Goal: Check status: Check status

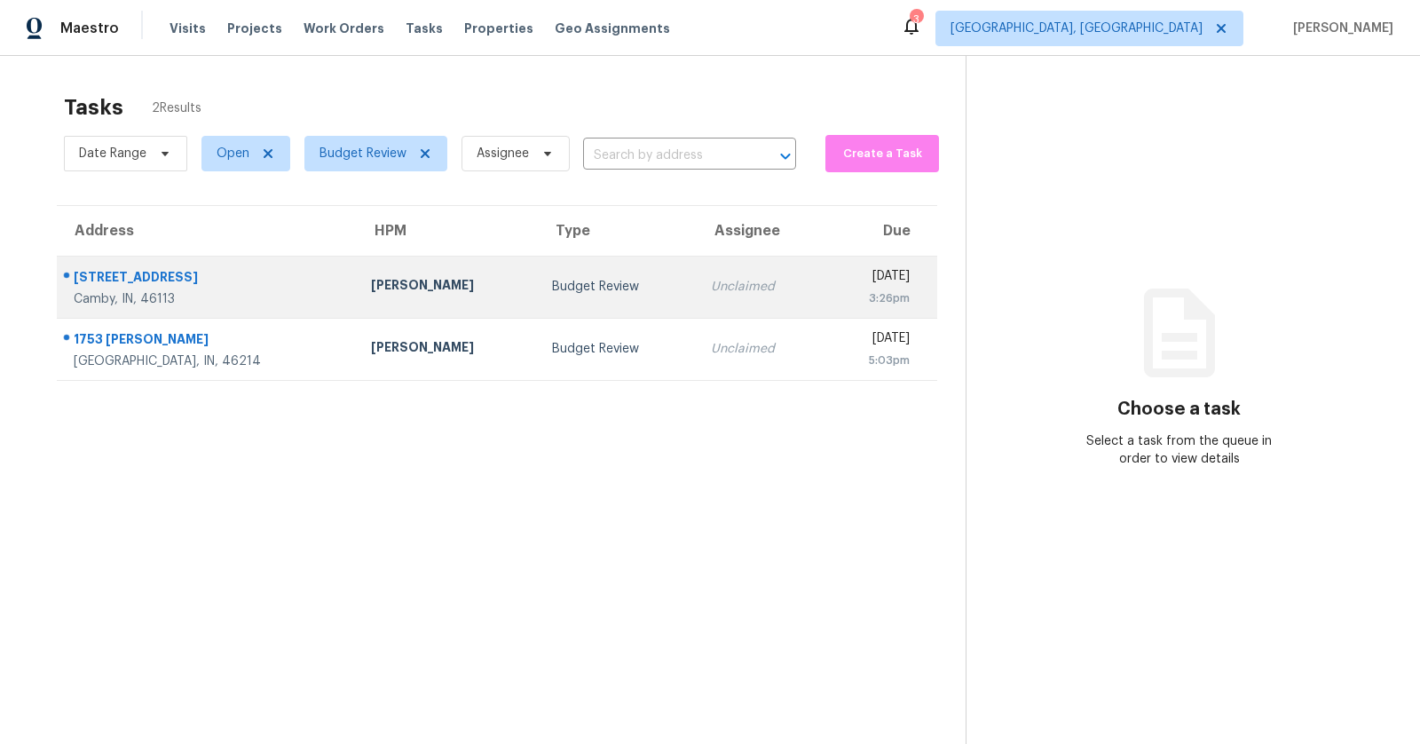
click at [175, 276] on div "[STREET_ADDRESS]" at bounding box center [208, 279] width 269 height 22
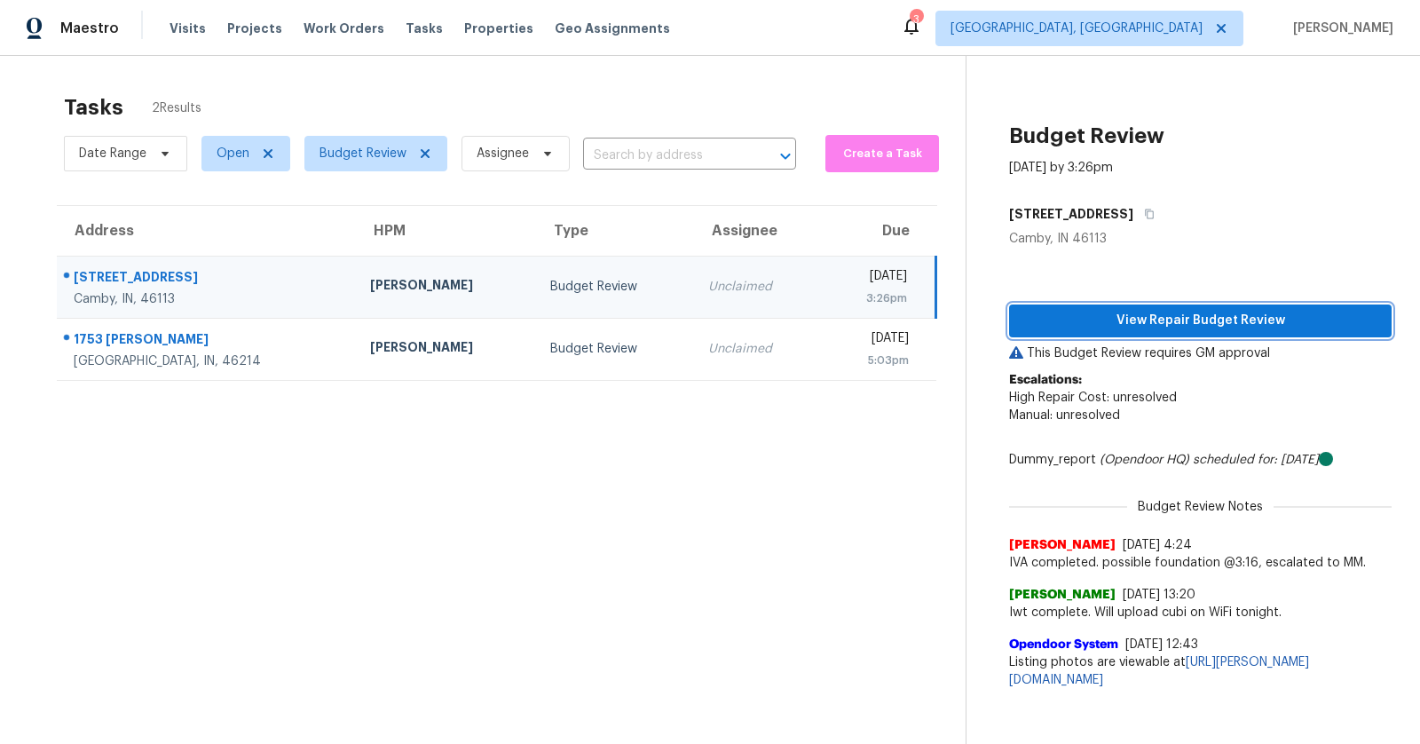
click at [1166, 318] on span "View Repair Budget Review" at bounding box center [1200, 321] width 354 height 22
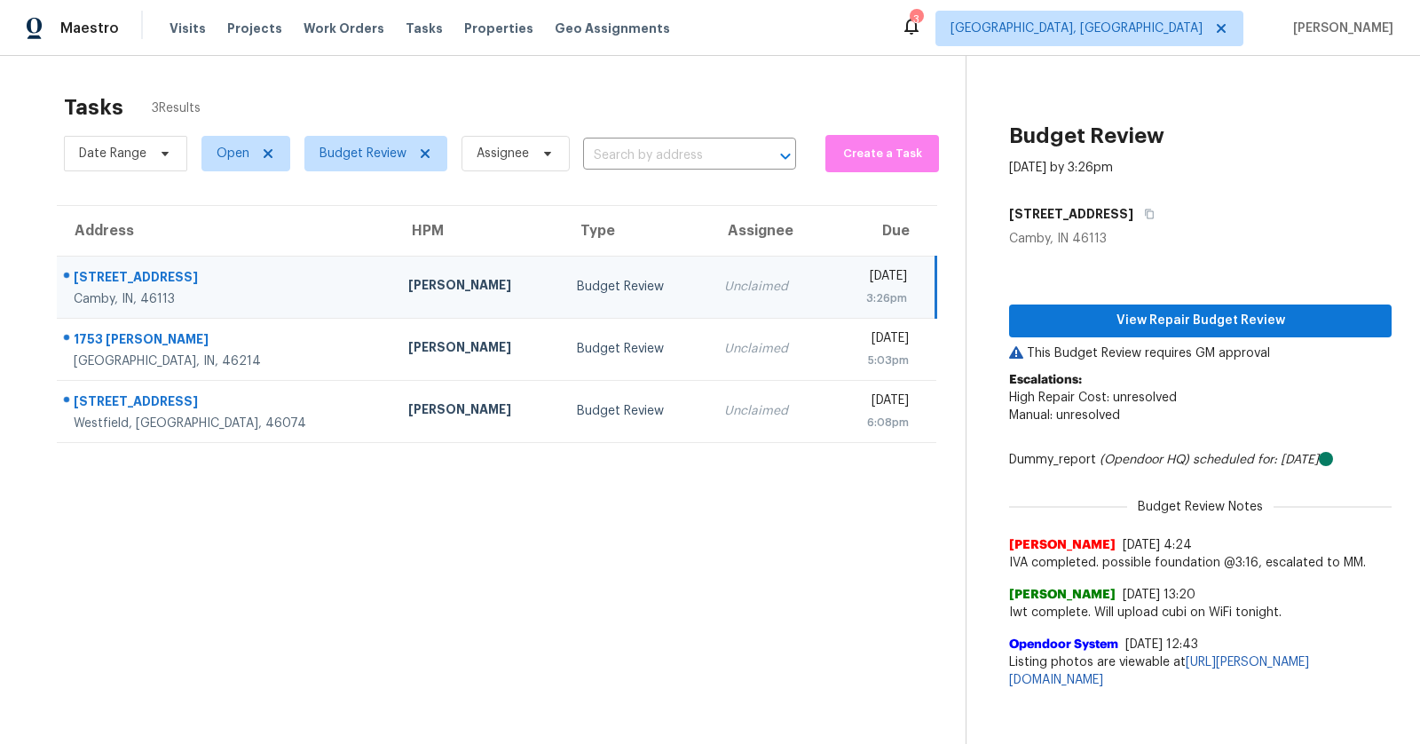
click at [924, 38] on div "Maestro Visits Projects Work Orders Tasks Properties Geo Assignments 3 Indianap…" at bounding box center [710, 28] width 1420 height 56
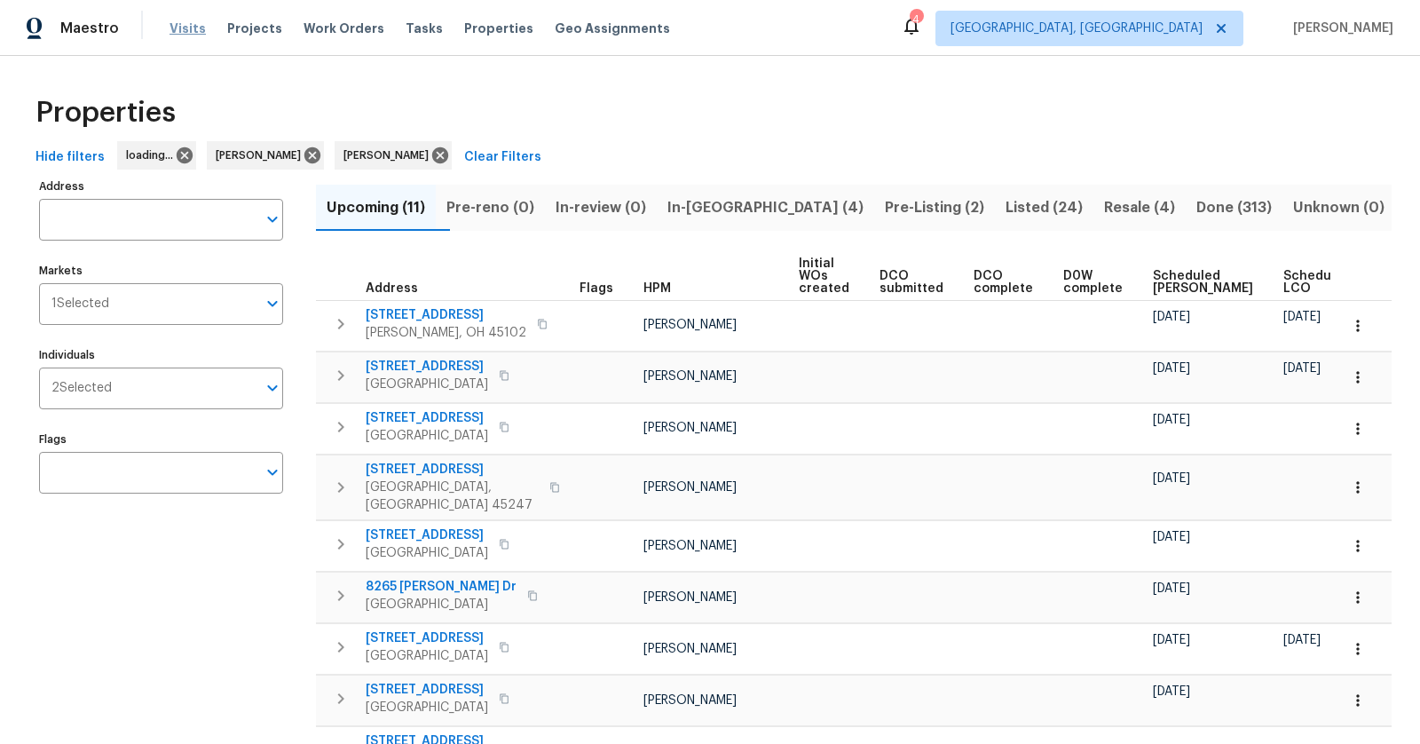
click at [169, 30] on span "Visits" at bounding box center [187, 29] width 36 height 18
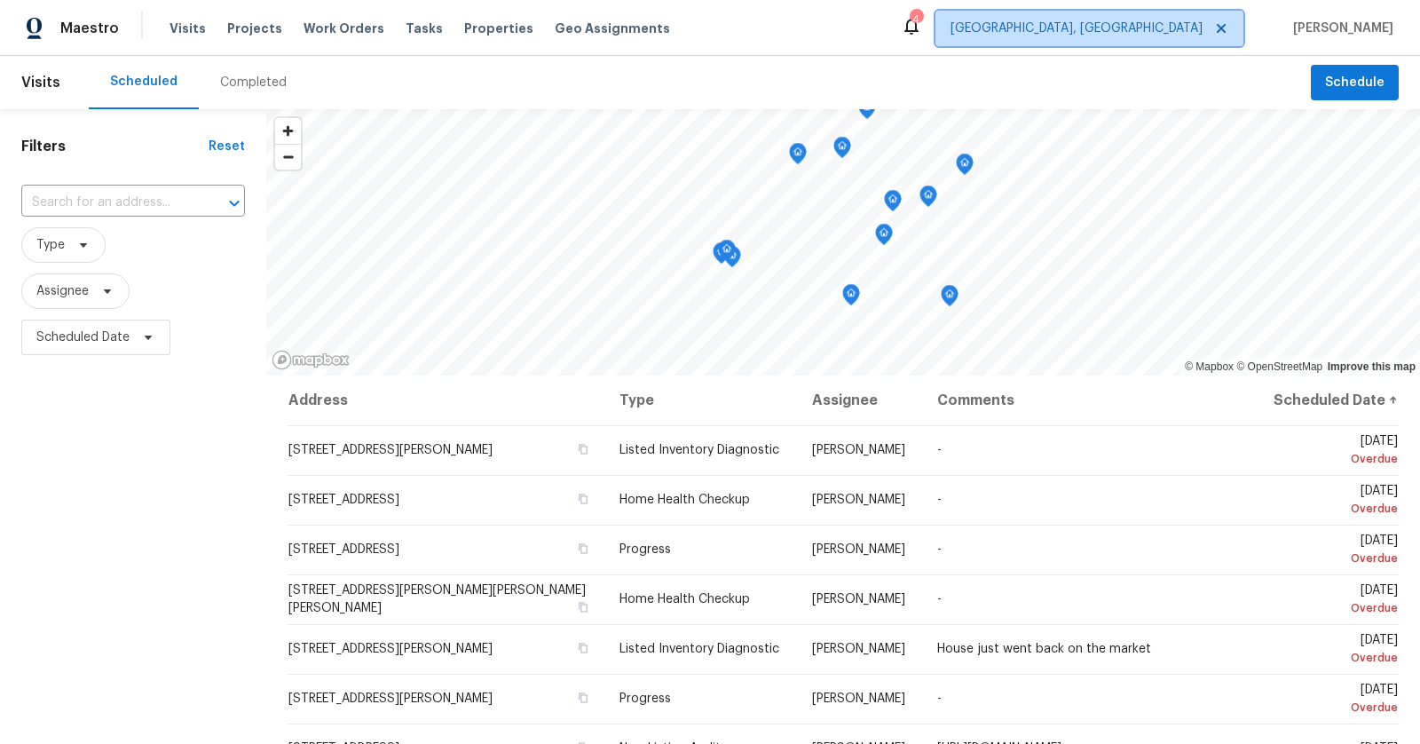
click at [1202, 31] on span "Cincinnati, OH" at bounding box center [1076, 29] width 252 height 18
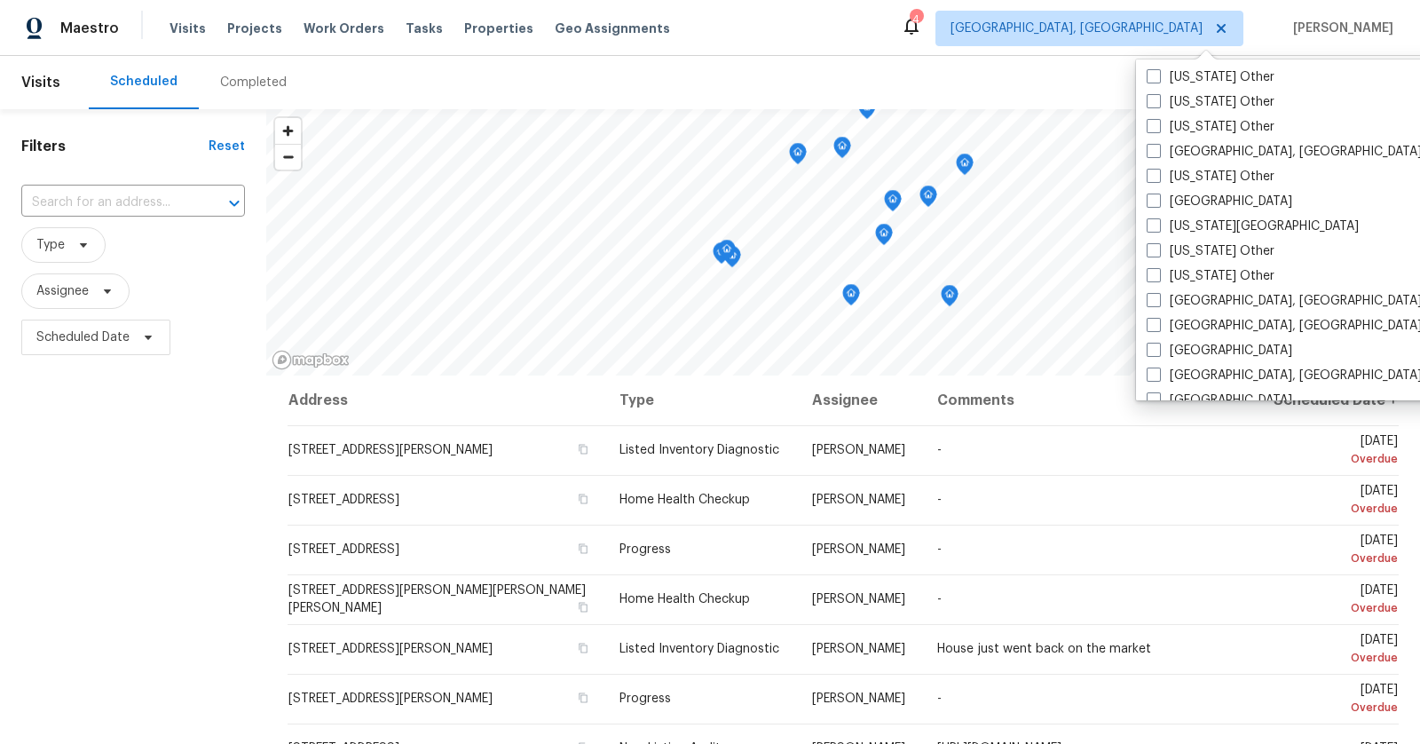
scroll to position [938, 0]
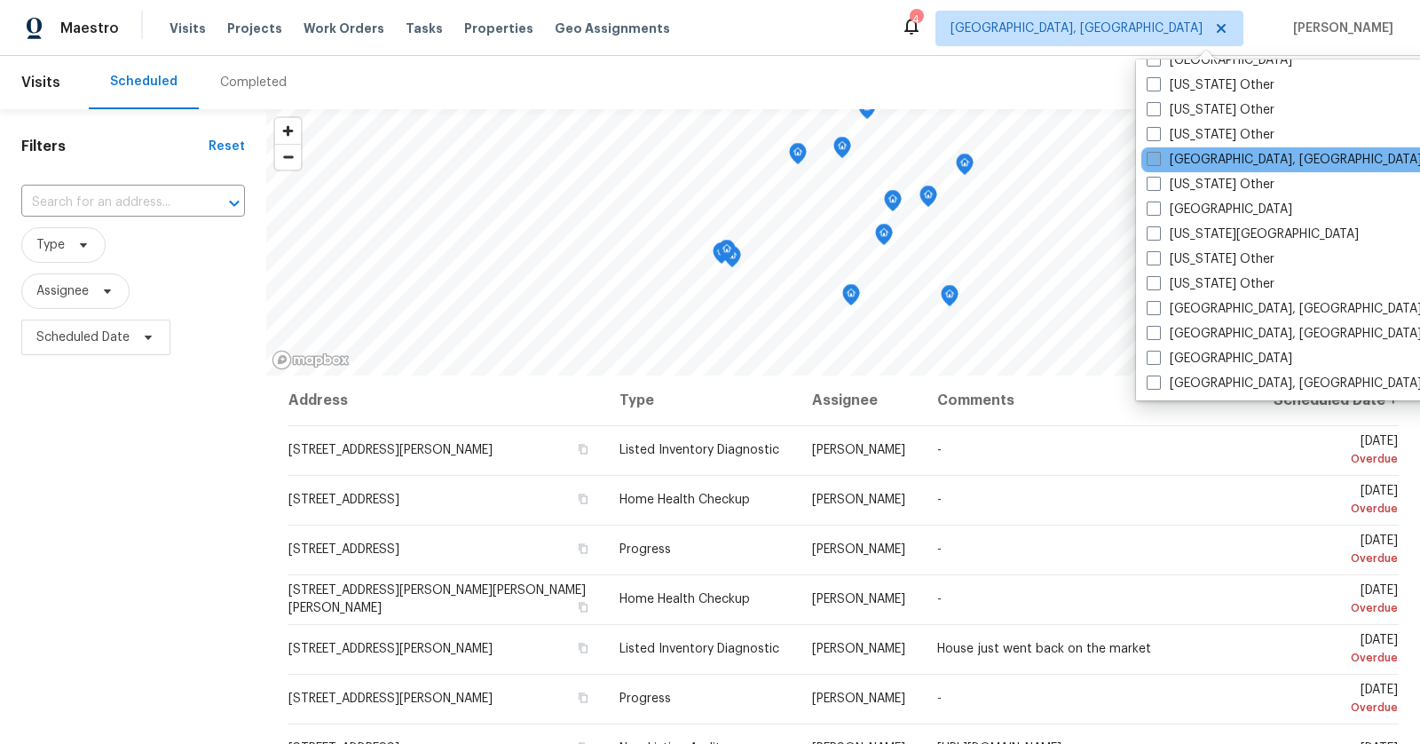
click at [1158, 162] on span at bounding box center [1153, 159] width 14 height 14
click at [1158, 162] on input "[GEOGRAPHIC_DATA], [GEOGRAPHIC_DATA]" at bounding box center [1152, 157] width 12 height 12
checkbox input "true"
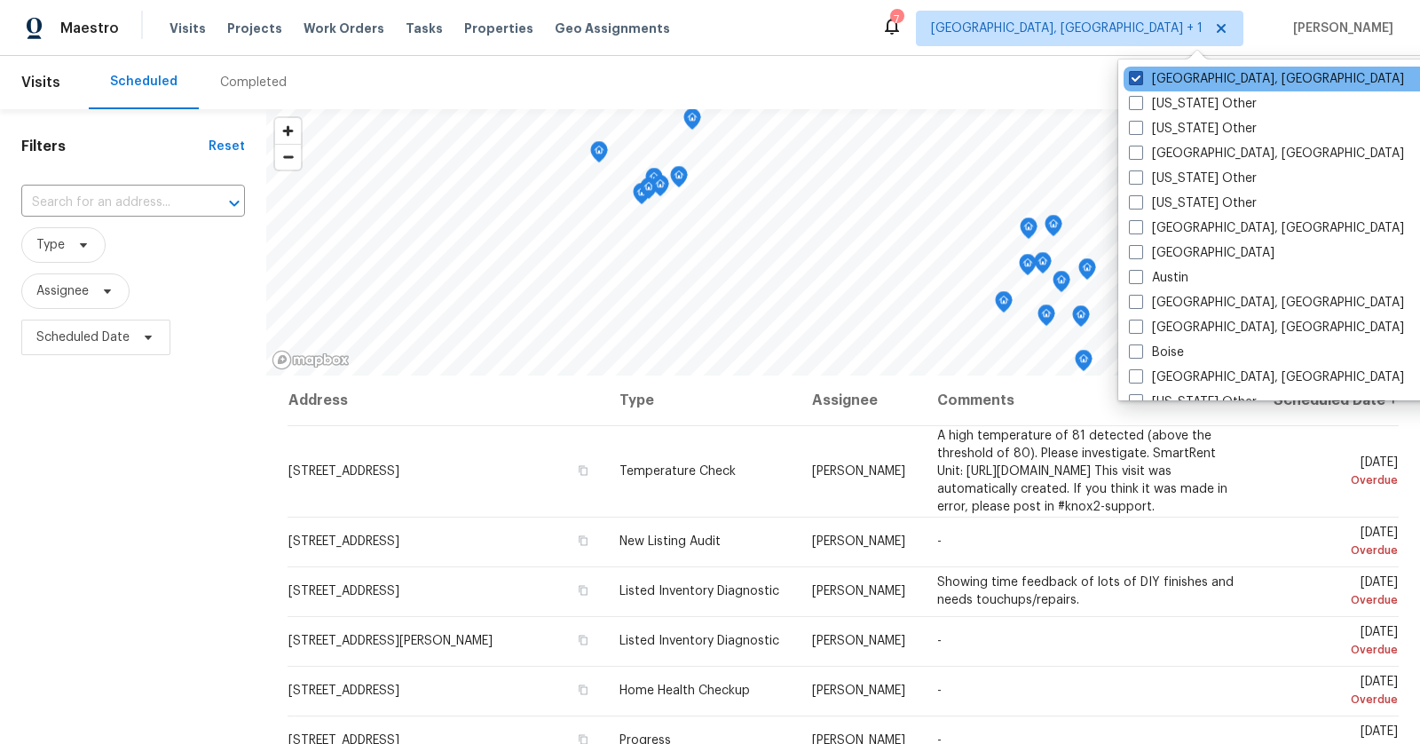
click at [1149, 80] on label "Cincinnati, OH" at bounding box center [1266, 79] width 275 height 18
click at [1140, 80] on input "Cincinnati, OH" at bounding box center [1135, 76] width 12 height 12
checkbox input "false"
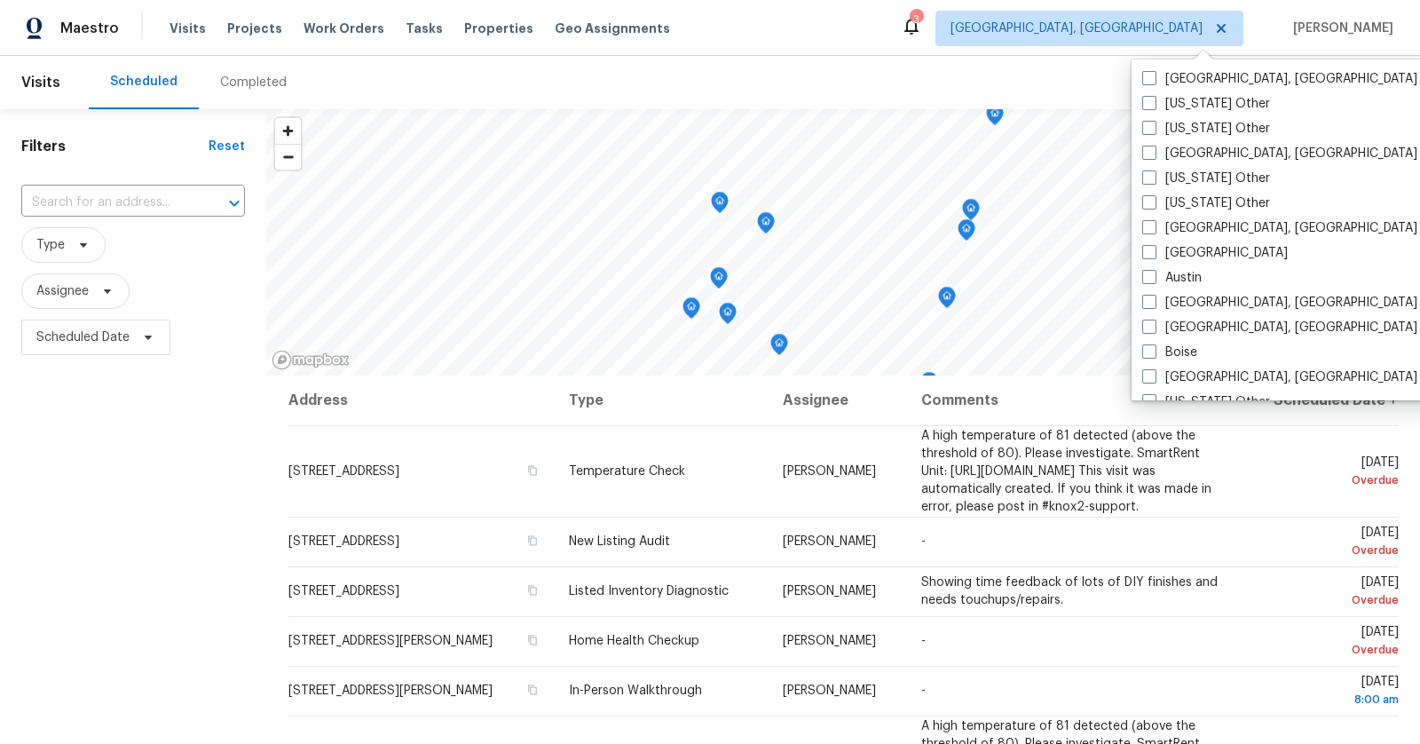
click at [243, 74] on div "Completed" at bounding box center [253, 83] width 67 height 18
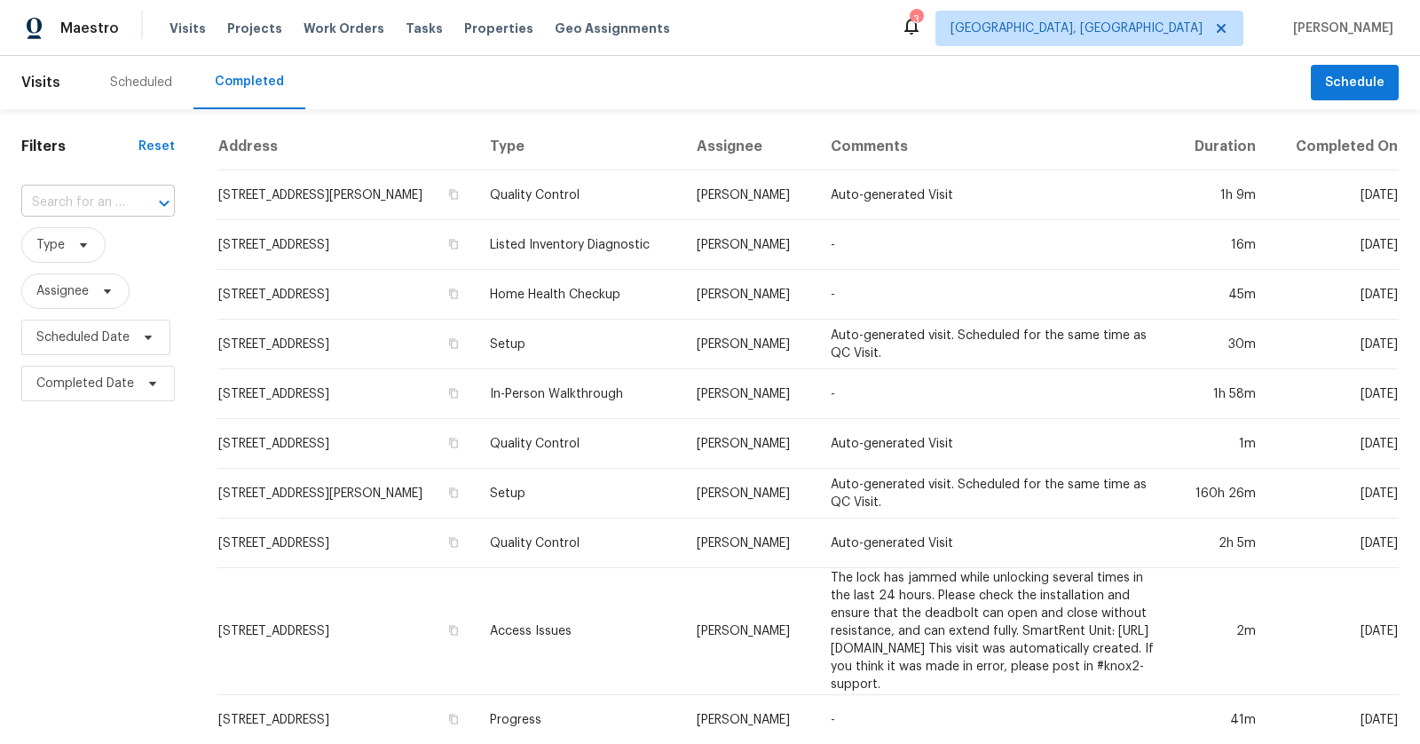
click at [114, 201] on input "text" at bounding box center [73, 203] width 104 height 28
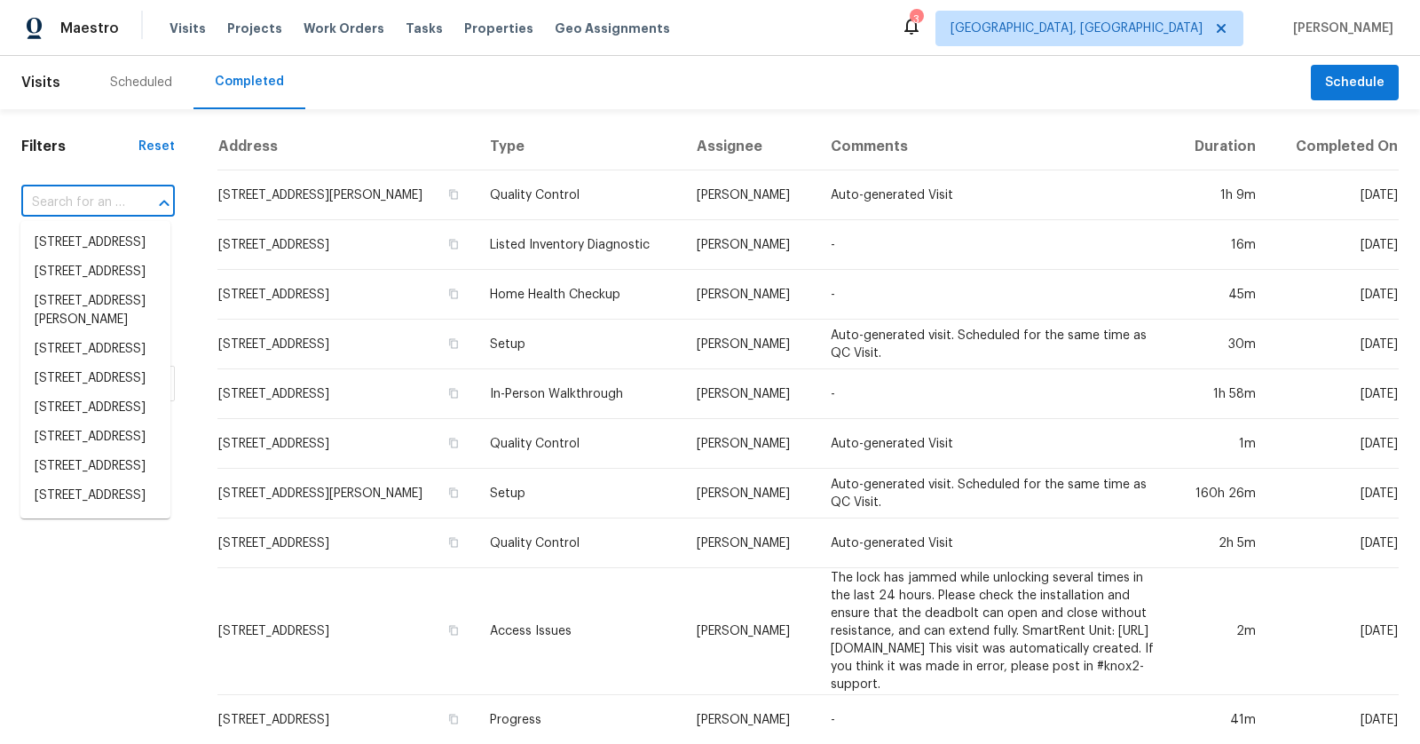
paste input "13931 N Honey Creek Ln W, Camby, IN 46113"
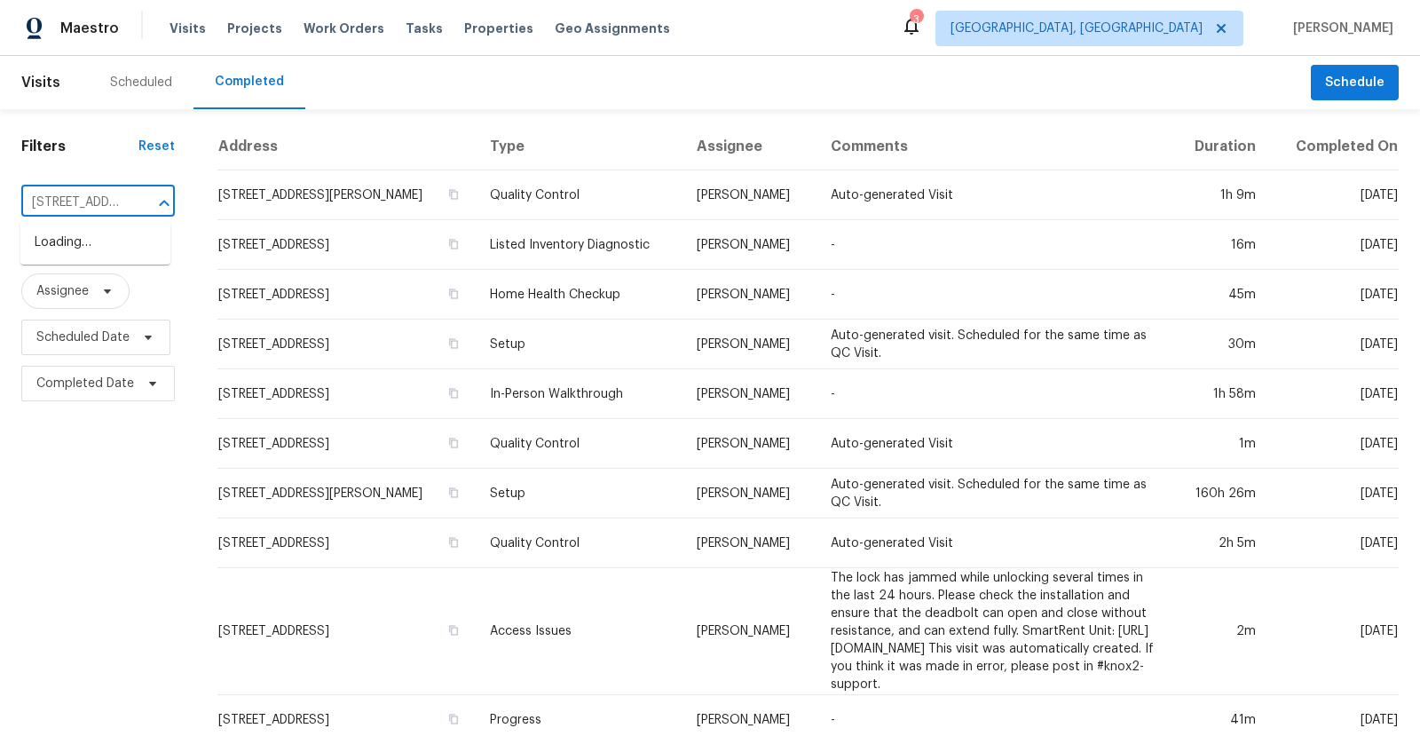
scroll to position [0, 166]
type input "13931 N Honey Creek Ln W, Camby, IN 46113"
click at [80, 251] on li "13931 N Honey Creek Ln W, Camby, IN 46113" at bounding box center [95, 242] width 150 height 29
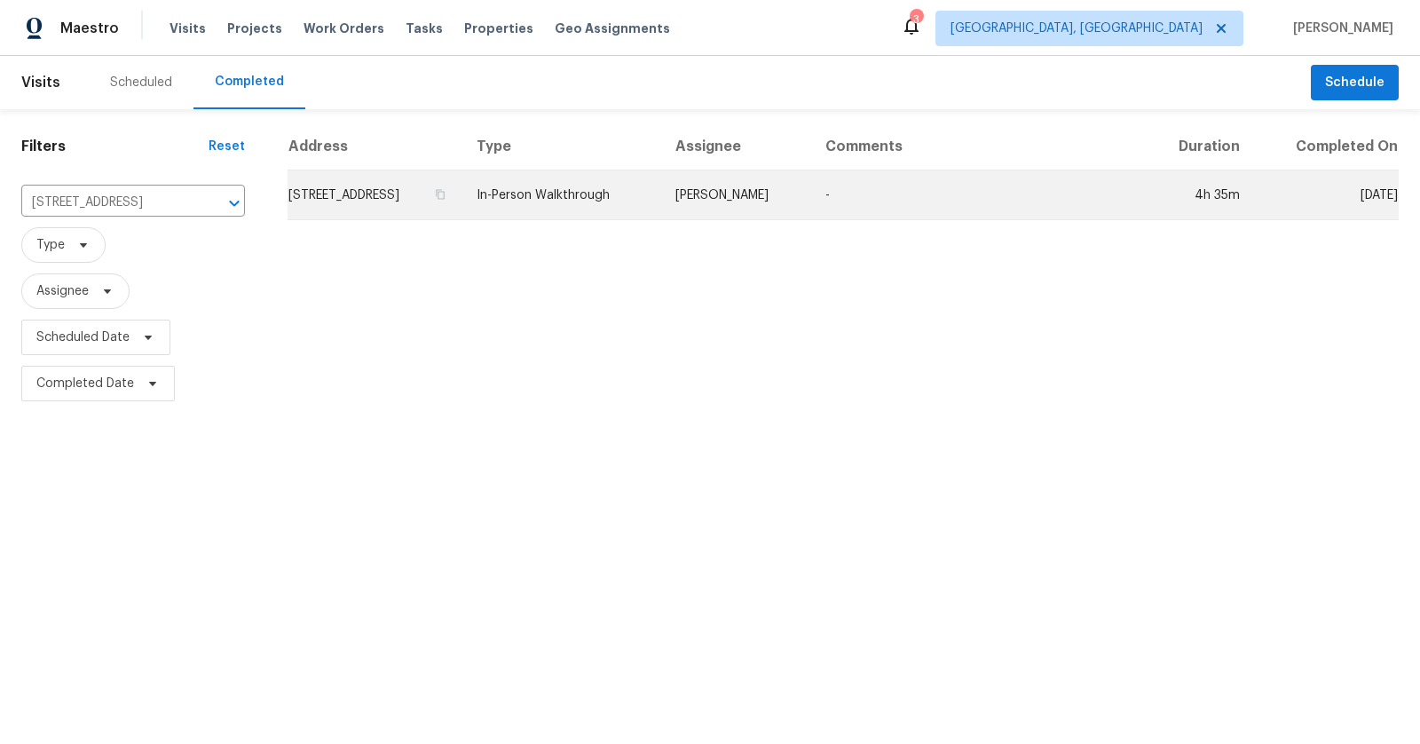
click at [398, 188] on td "13931 N Honey Creek Ln W, Camby, IN 46113" at bounding box center [375, 195] width 175 height 50
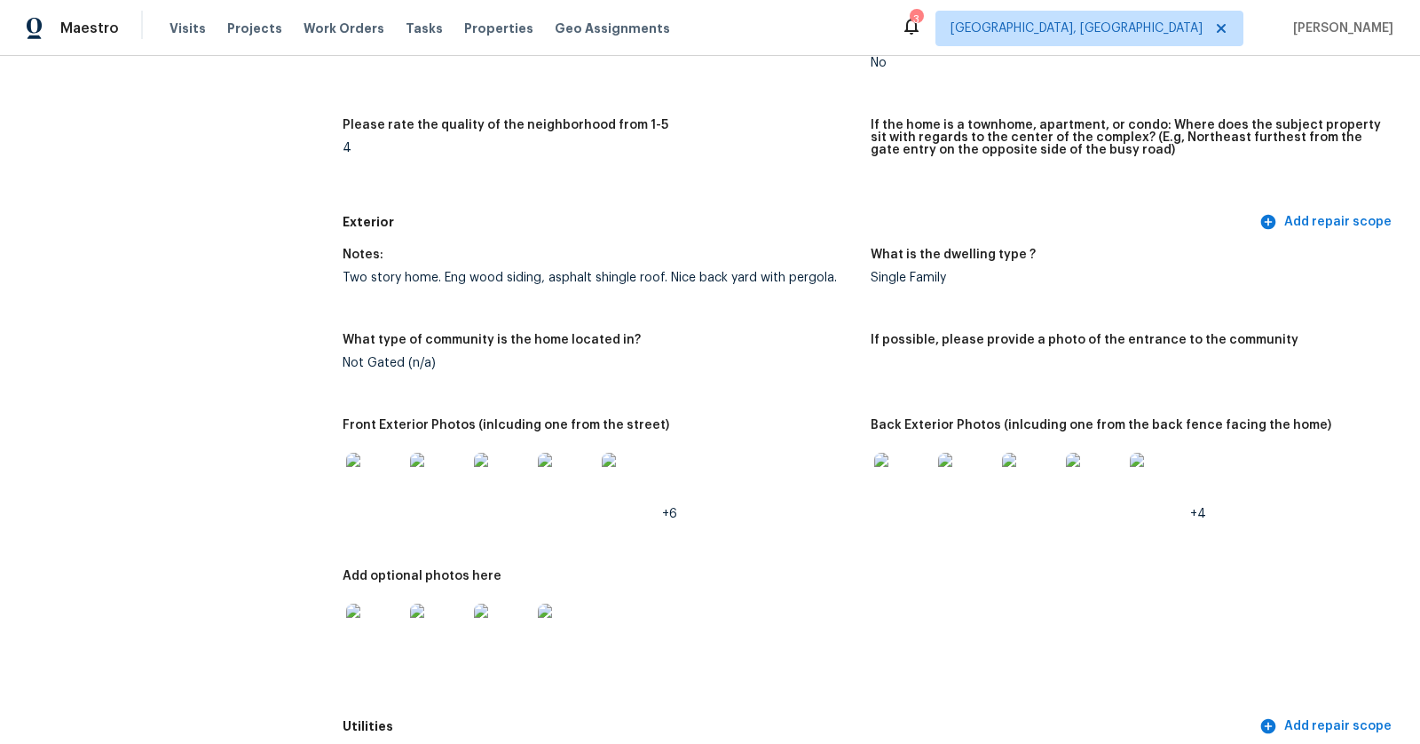
scroll to position [501, 0]
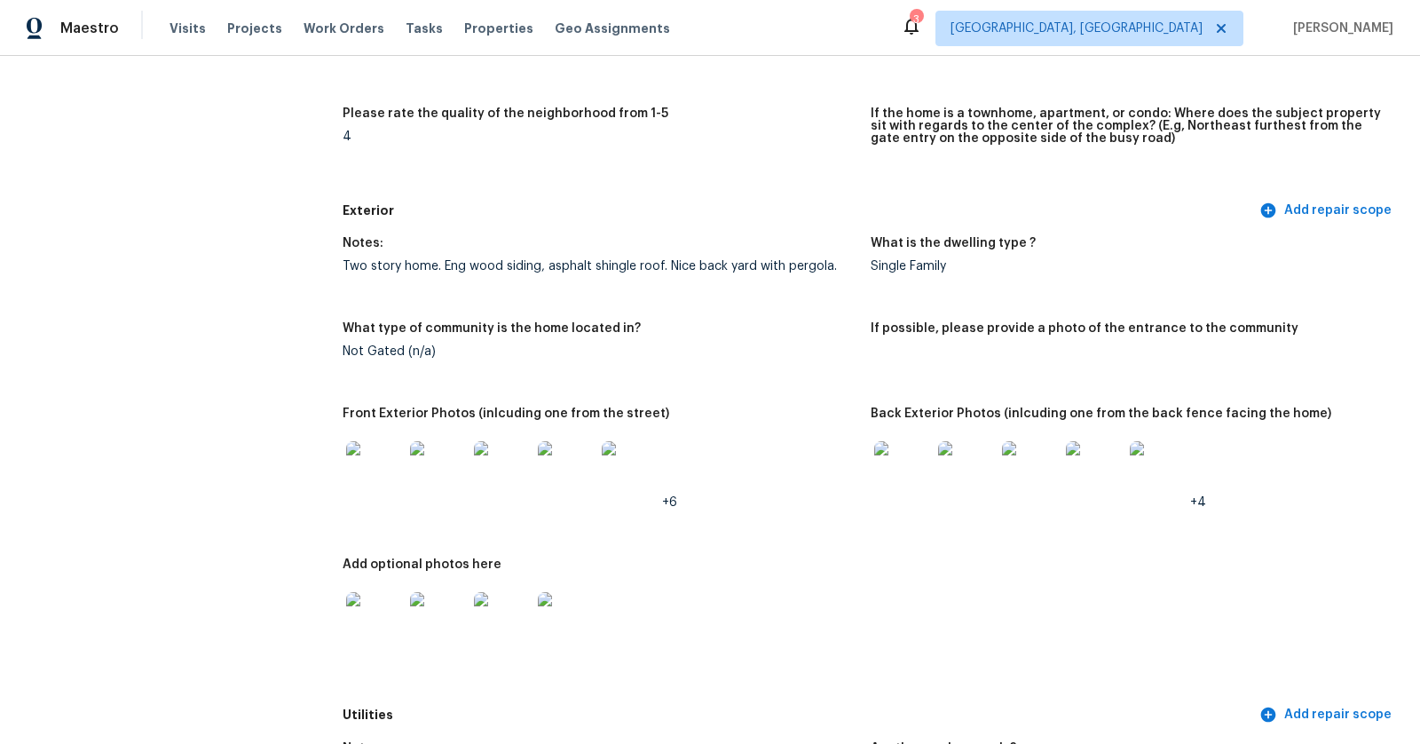
click at [563, 451] on img at bounding box center [566, 469] width 57 height 57
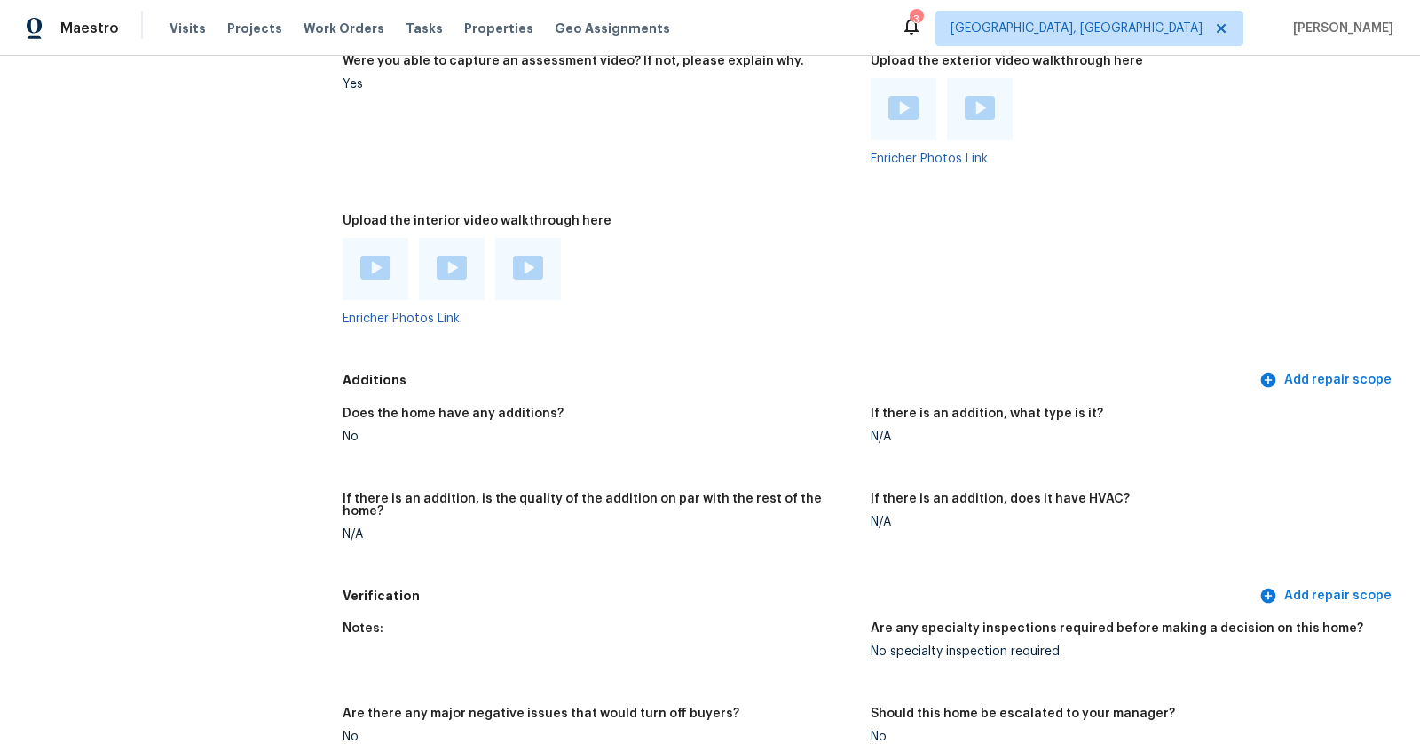
scroll to position [3639, 0]
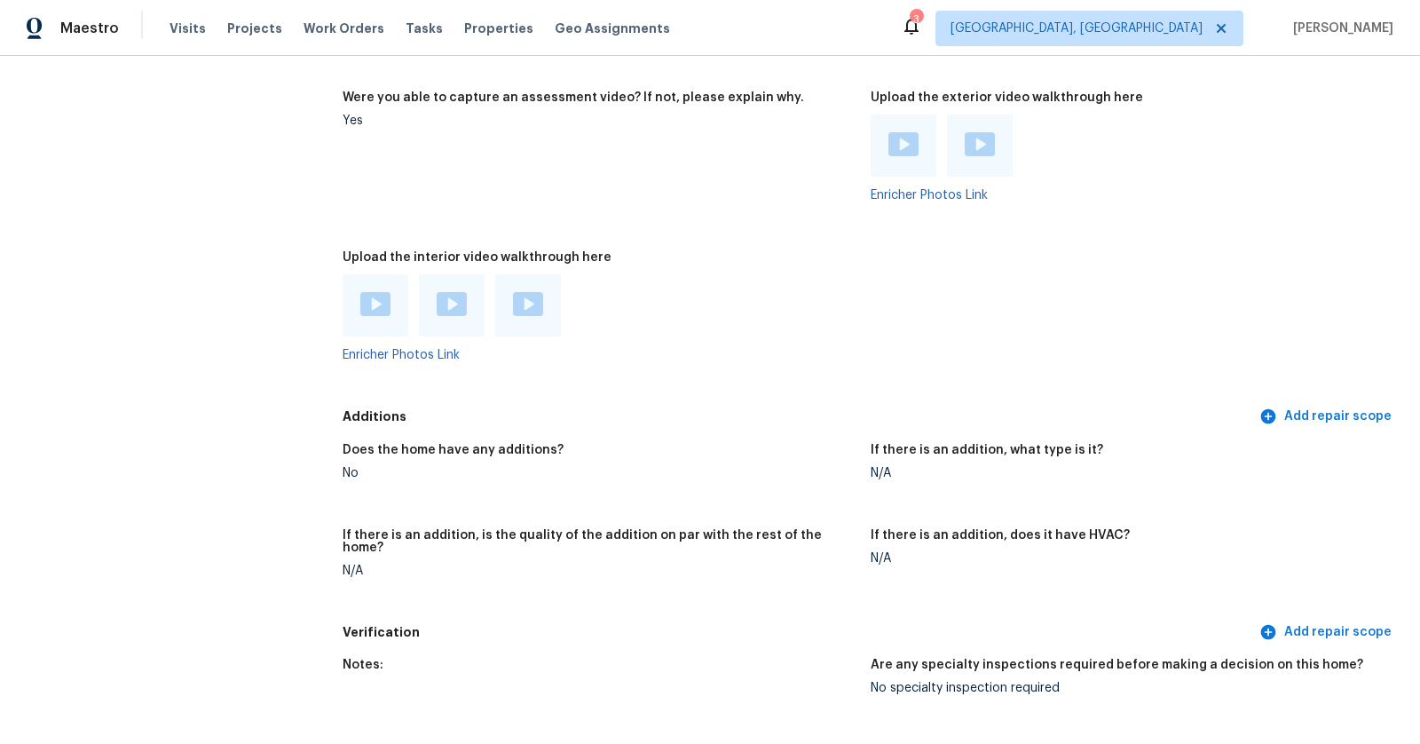
click at [366, 296] on img at bounding box center [375, 304] width 30 height 24
